Goal: Navigation & Orientation: Find specific page/section

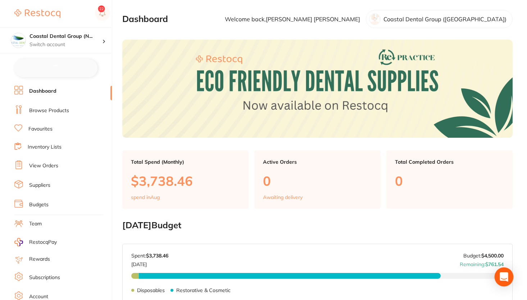
checkbox input "false"
click at [508, 268] on div "Open Intercom Messenger" at bounding box center [504, 276] width 19 height 19
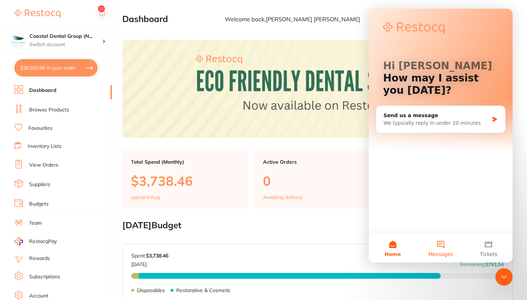
click at [435, 244] on button "Messages" at bounding box center [441, 247] width 48 height 29
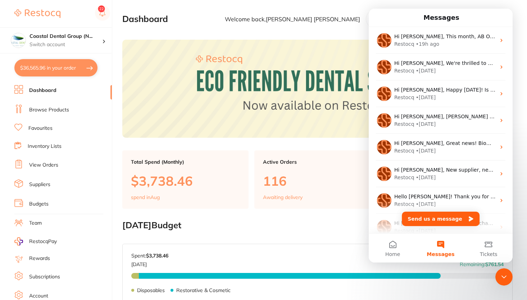
click at [290, 22] on section "Dashboard Welcome back, [PERSON_NAME] Coastal Dental Group ([GEOGRAPHIC_DATA])" at bounding box center [317, 19] width 391 height 18
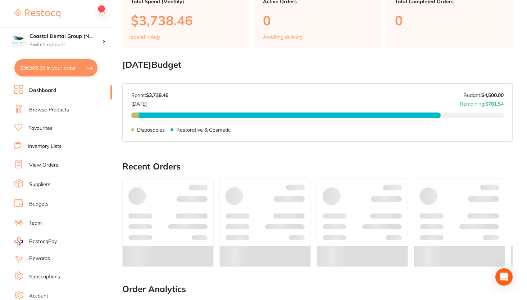
scroll to position [182, 0]
